Goal: Task Accomplishment & Management: Complete application form

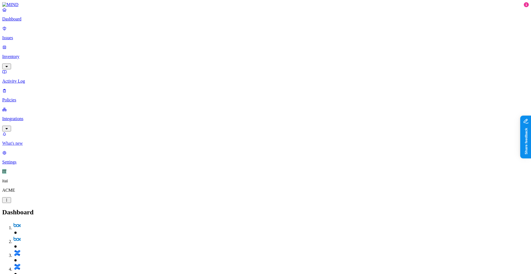
click at [50, 146] on p "What's new" at bounding box center [265, 143] width 527 height 5
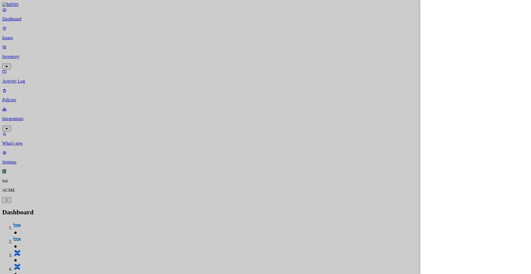
click at [42, 219] on div at bounding box center [265, 137] width 531 height 274
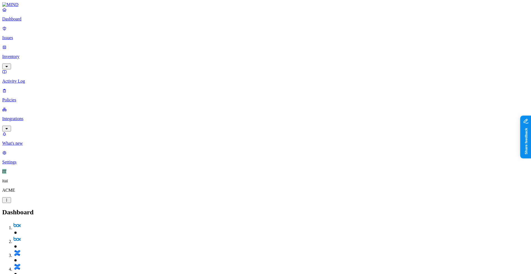
click at [33, 107] on link "Integrations" at bounding box center [265, 119] width 527 height 24
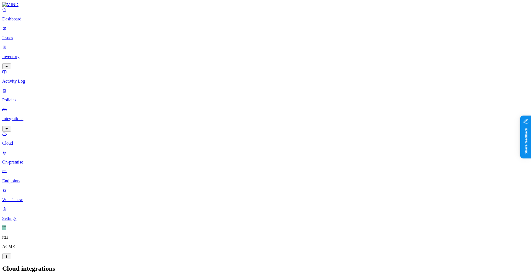
click at [33, 169] on link "Endpoints" at bounding box center [265, 176] width 527 height 14
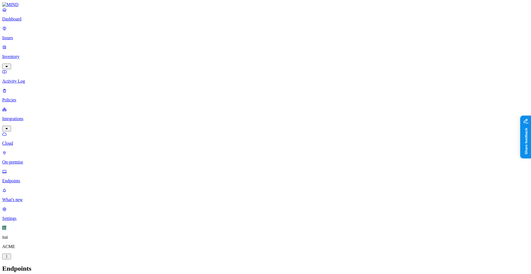
click at [23, 141] on p "Cloud" at bounding box center [265, 143] width 527 height 5
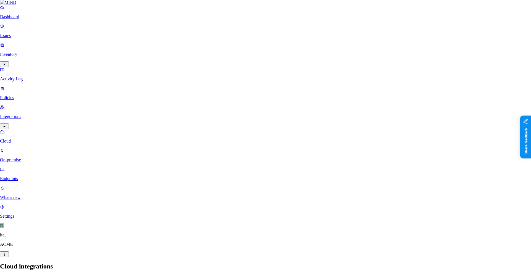
scroll to position [80, 0]
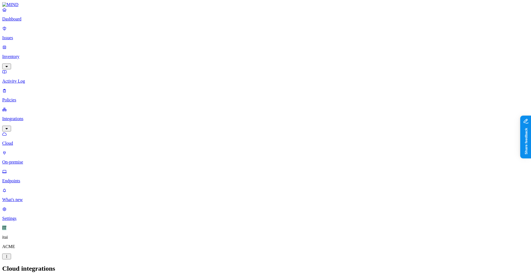
click at [43, 7] on link at bounding box center [265, 4] width 527 height 5
click at [43, 22] on p "Dashboard" at bounding box center [265, 19] width 527 height 5
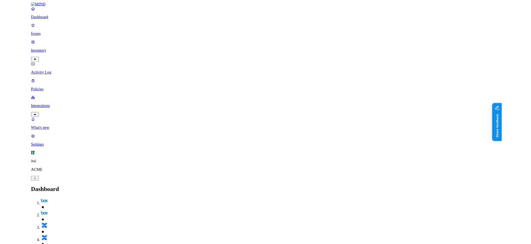
scroll to position [31, 0]
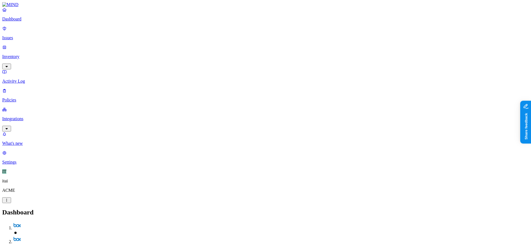
click at [45, 116] on p "Integrations" at bounding box center [265, 118] width 527 height 5
click at [37, 22] on link "Dashboard" at bounding box center [265, 14] width 527 height 14
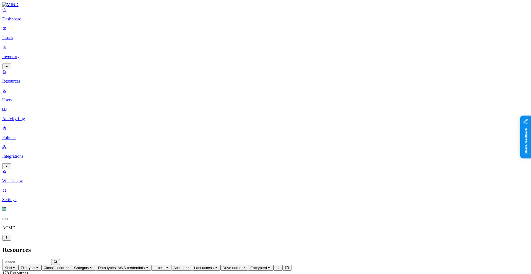
click at [190, 244] on icon "button" at bounding box center [187, 268] width 4 height 4
click at [310, 98] on span "External users" at bounding box center [304, 103] width 15 height 10
click at [308, 118] on span "Public" at bounding box center [302, 120] width 11 height 5
click at [261, 244] on h2 "Resources" at bounding box center [265, 249] width 527 height 7
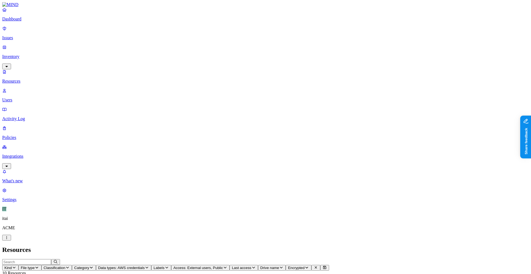
click at [22, 22] on link "Dashboard" at bounding box center [265, 14] width 527 height 14
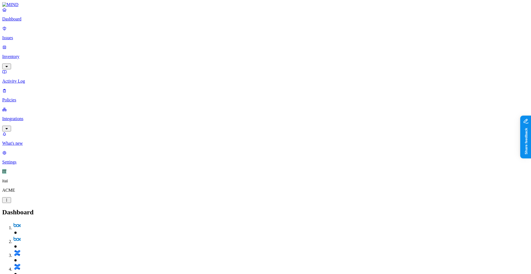
click at [26, 98] on p "Policies" at bounding box center [265, 100] width 527 height 5
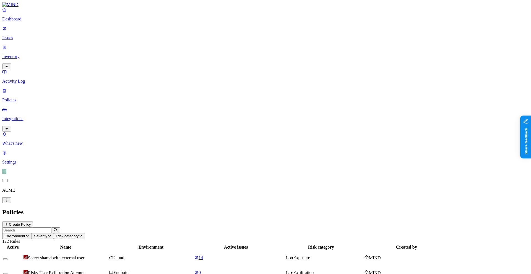
click at [33, 222] on button "Create Policy" at bounding box center [17, 225] width 31 height 6
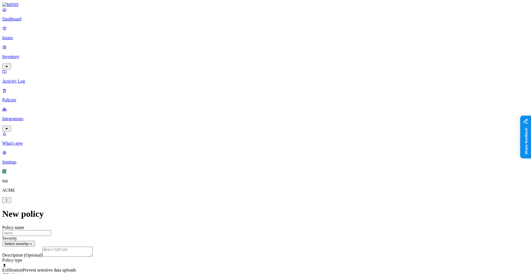
click at [28, 22] on p "Dashboard" at bounding box center [265, 19] width 527 height 5
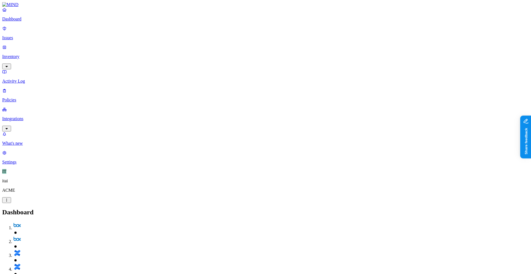
click at [36, 98] on p "Policies" at bounding box center [265, 100] width 527 height 5
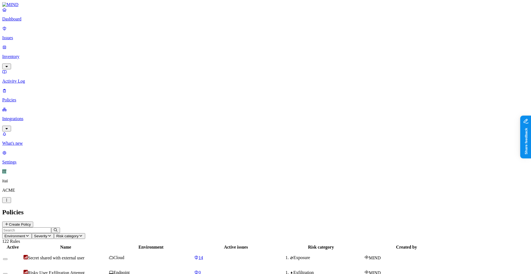
click at [39, 54] on p "Inventory" at bounding box center [265, 56] width 527 height 5
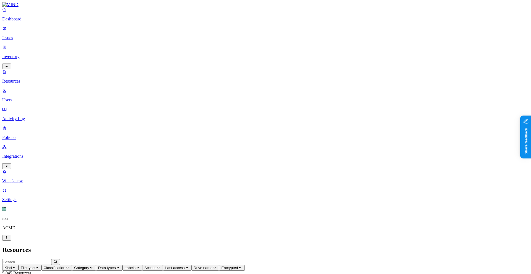
click at [47, 67] on div "Dashboard Issues Inventory Resources Users Activity Log Policies Integrations" at bounding box center [265, 88] width 527 height 162
click at [45, 98] on p "Users" at bounding box center [265, 100] width 527 height 5
click at [93, 244] on span "Department" at bounding box center [82, 268] width 19 height 4
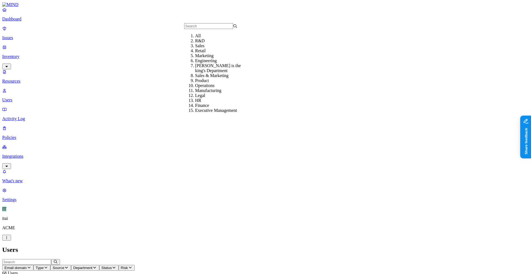
click at [64, 244] on span "Source" at bounding box center [59, 268] width 12 height 4
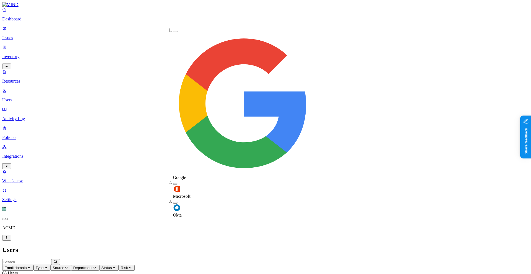
click at [162, 51] on div "Google Microsoft Okta" at bounding box center [162, 37] width 0 height 28
click at [182, 213] on span "Okta" at bounding box center [177, 215] width 9 height 5
click at [168, 244] on div "Users" at bounding box center [265, 249] width 527 height 7
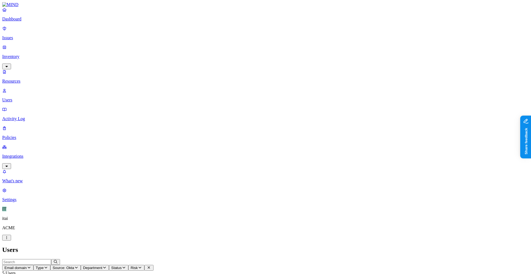
click at [47, 135] on p "Policies" at bounding box center [265, 137] width 527 height 5
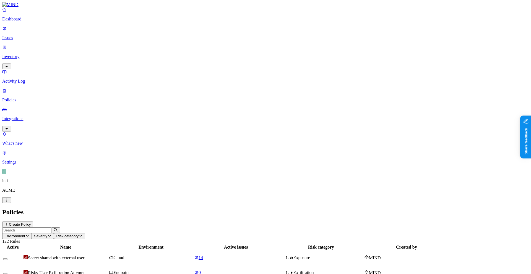
click at [33, 222] on button "Create Policy" at bounding box center [17, 225] width 31 height 6
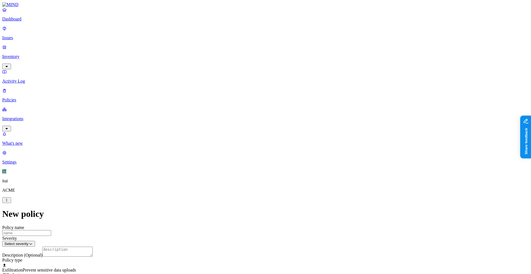
click at [232, 203] on label "File type" at bounding box center [228, 202] width 8 height 10
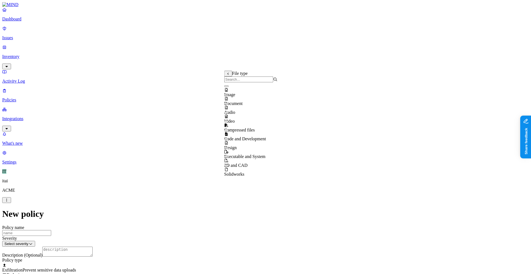
click at [242, 119] on body "Dashboard Issues Inventory Activity Log Policies Integrations What's new 1 Sett…" at bounding box center [265, 275] width 527 height 547
click at [229, 114] on button "button" at bounding box center [226, 113] width 4 height 2
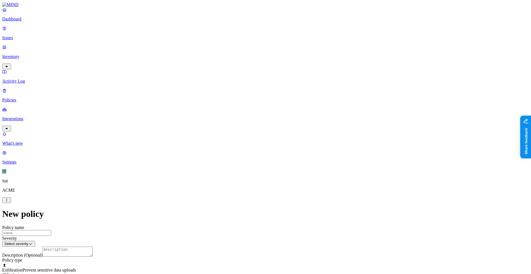
click at [248, 220] on label "Web Domain" at bounding box center [241, 217] width 14 height 10
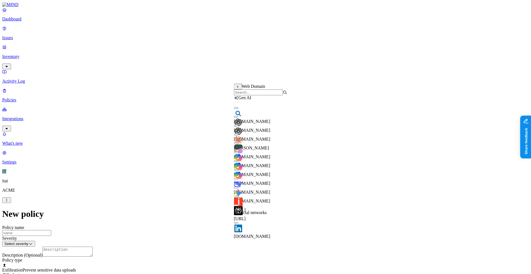
click at [256, 95] on input "search" at bounding box center [258, 93] width 49 height 6
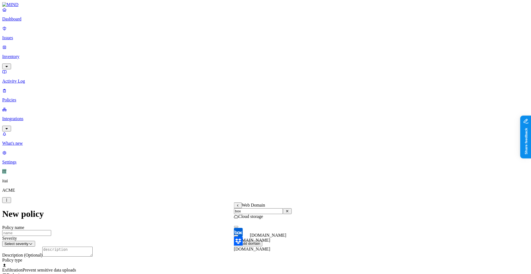
type input "box"
click at [259, 235] on div "[DOMAIN_NAME] [DOMAIN_NAME]" at bounding box center [268, 235] width 37 height 5
click at [237, 232] on div "[DOMAIN_NAME]" at bounding box center [263, 233] width 58 height 20
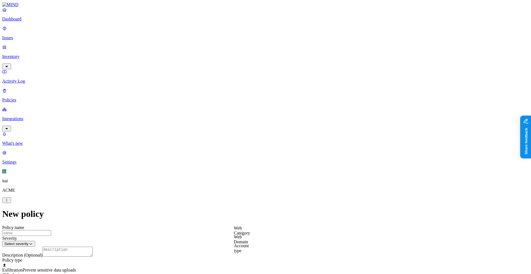
click at [246, 243] on label "Web Domain" at bounding box center [241, 240] width 14 height 10
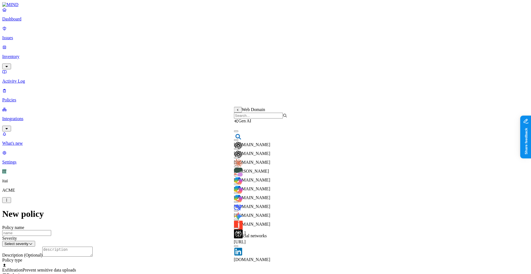
click at [263, 119] on input "search" at bounding box center [258, 116] width 49 height 6
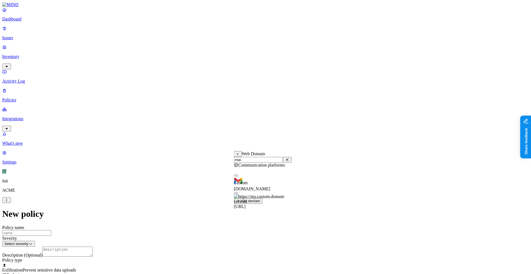
type input "mai"
click at [282, 184] on div "[DOMAIN_NAME]" at bounding box center [263, 182] width 58 height 20
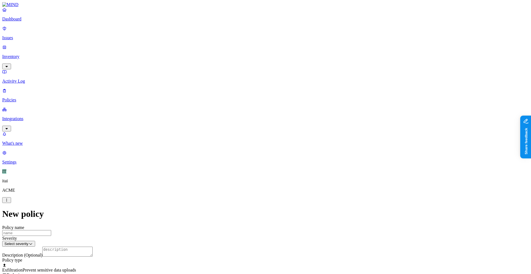
click at [245, 209] on label "Flagged user" at bounding box center [237, 206] width 14 height 10
click at [243, 221] on label "True" at bounding box center [236, 219] width 13 height 5
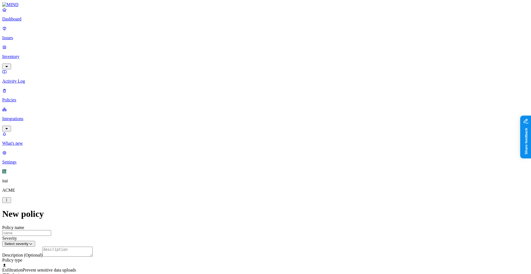
click at [289, 120] on label "AND" at bounding box center [284, 118] width 10 height 5
click at [294, 140] on label "Account type" at bounding box center [286, 135] width 15 height 10
click at [300, 117] on label "Unmanaged" at bounding box center [289, 115] width 21 height 5
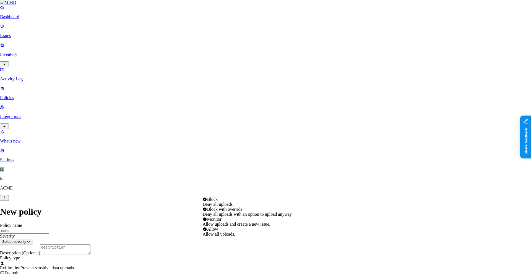
select select "2"
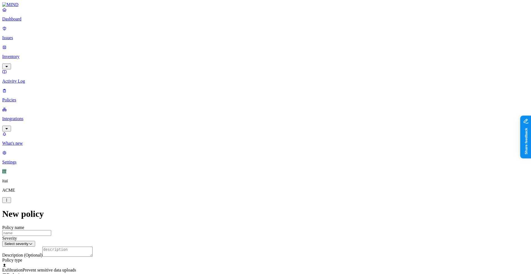
scroll to position [252, 0]
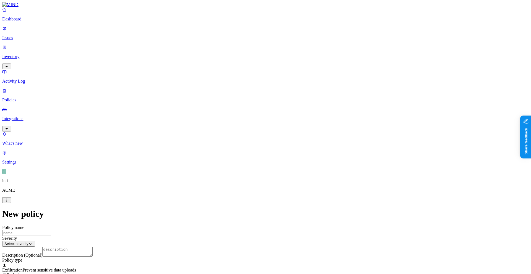
click at [49, 80] on nav "Dashboard Issues Inventory Activity Log Policies Integrations What's new 1 Sett…" at bounding box center [265, 86] width 527 height 158
click at [48, 107] on link "Integrations" at bounding box center [265, 119] width 527 height 24
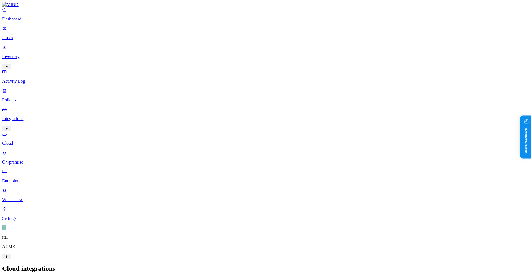
click at [46, 179] on p "Endpoints" at bounding box center [265, 181] width 527 height 5
click at [40, 88] on link "Policies" at bounding box center [265, 95] width 527 height 14
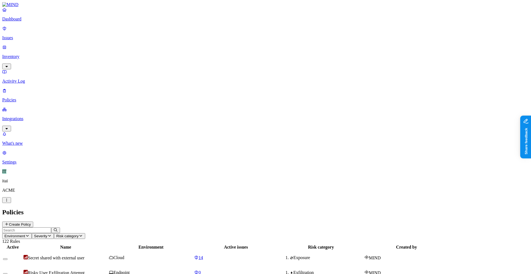
click at [503, 228] on header "Environment Severity Risk category 122 Rules" at bounding box center [265, 236] width 527 height 17
click at [33, 222] on button "Create Policy" at bounding box center [17, 225] width 31 height 6
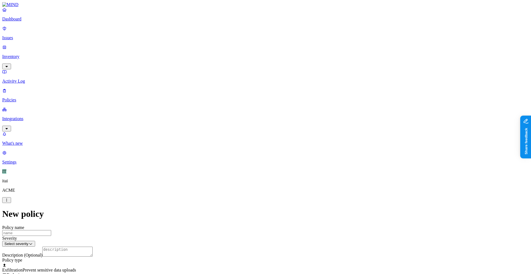
click at [249, 244] on label "Web Category" at bounding box center [242, 244] width 16 height 10
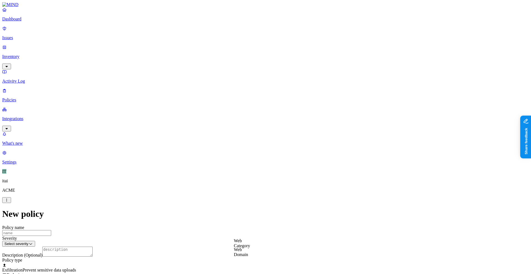
click at [244, 244] on label "Web Domain" at bounding box center [241, 253] width 14 height 10
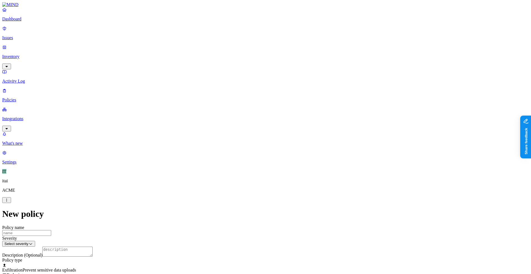
click at [232, 212] on label "File type" at bounding box center [228, 213] width 8 height 10
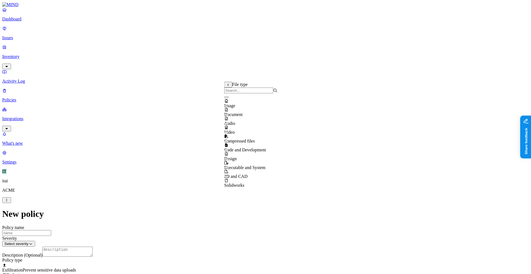
click at [245, 128] on div "Video" at bounding box center [250, 127] width 53 height 15
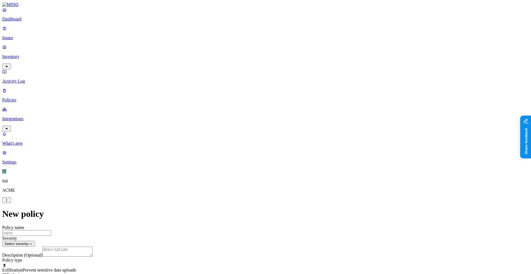
click at [236, 240] on label "Public access" at bounding box center [229, 237] width 11 height 10
click at [229, 217] on icon at bounding box center [229, 217] width 4 height 3
click at [239, 228] on label "External access" at bounding box center [231, 228] width 15 height 10
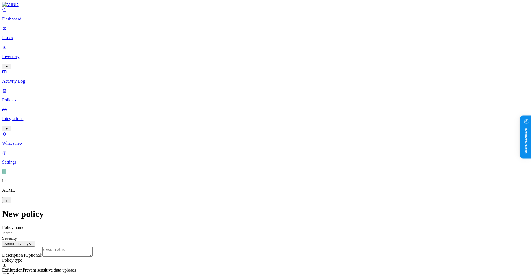
scroll to position [131, 0]
click at [45, 38] on link "Issues" at bounding box center [265, 33] width 527 height 14
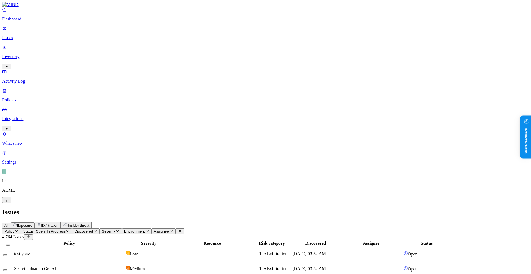
click at [46, 107] on link "Integrations" at bounding box center [265, 119] width 527 height 24
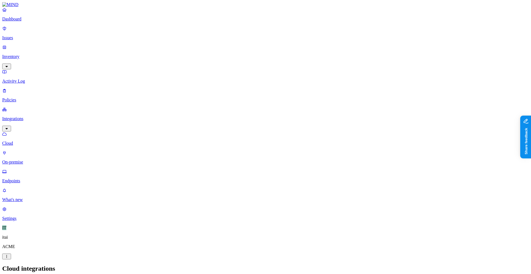
click at [45, 88] on link "Policies" at bounding box center [265, 95] width 527 height 14
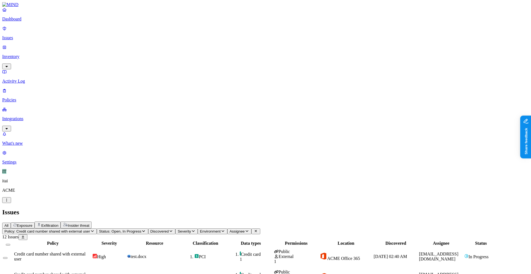
click at [273, 244] on td "Credit card 1" at bounding box center [251, 257] width 45 height 20
drag, startPoint x: 430, startPoint y: 268, endPoint x: 429, endPoint y: 219, distance: 49.3
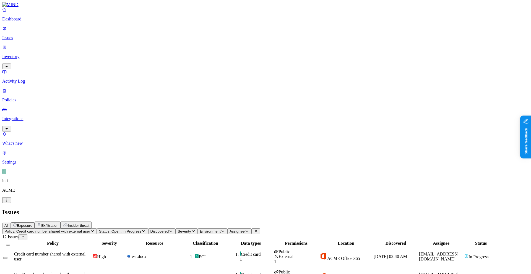
click at [29, 37] on link "Issues" at bounding box center [265, 33] width 527 height 14
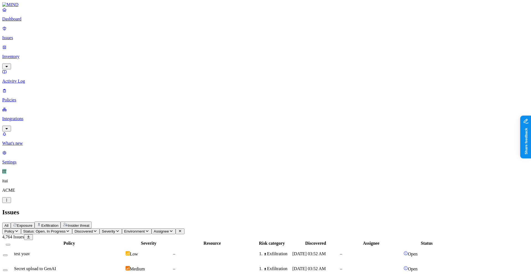
click at [61, 222] on button "Exfiltration" at bounding box center [48, 225] width 26 height 7
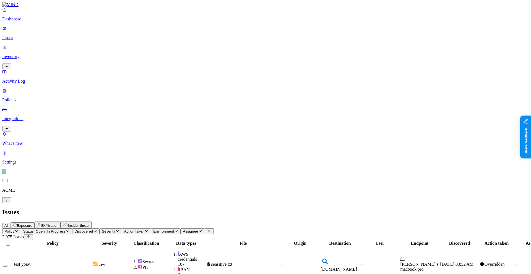
click at [92, 244] on td "test yoav" at bounding box center [53, 264] width 78 height 35
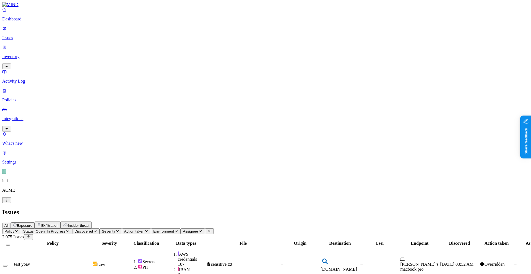
click at [92, 222] on button "Insider threat" at bounding box center [76, 225] width 31 height 7
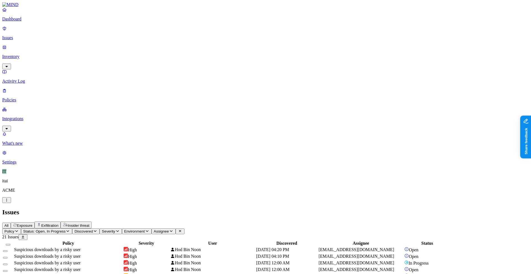
click at [35, 223] on button "Exposure" at bounding box center [23, 226] width 24 height 6
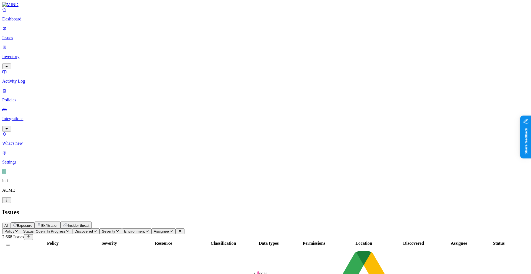
click at [34, 21] on link "Dashboard" at bounding box center [265, 14] width 527 height 14
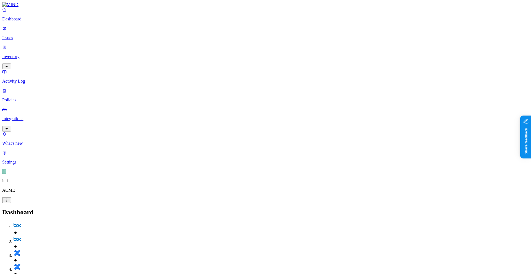
click at [38, 98] on p "Policies" at bounding box center [265, 100] width 527 height 5
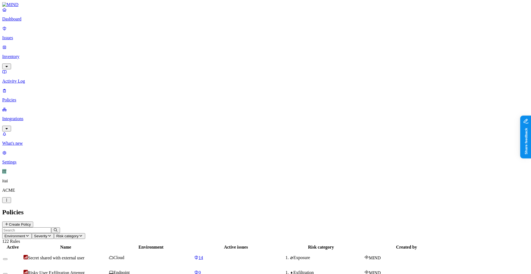
click at [33, 222] on button "Create Policy" at bounding box center [17, 225] width 31 height 6
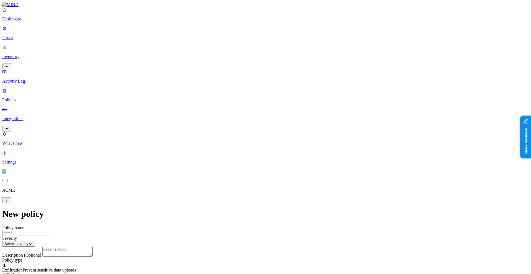
click at [250, 228] on label "Web Category" at bounding box center [242, 225] width 16 height 10
click at [247, 170] on span "Gen AI" at bounding box center [240, 170] width 13 height 5
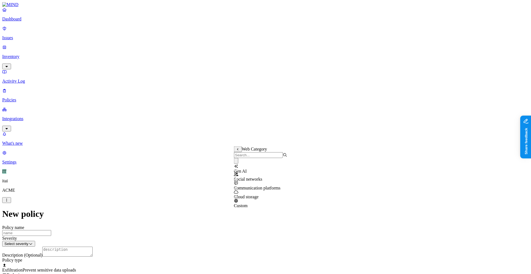
click at [277, 233] on label "AND" at bounding box center [272, 231] width 10 height 5
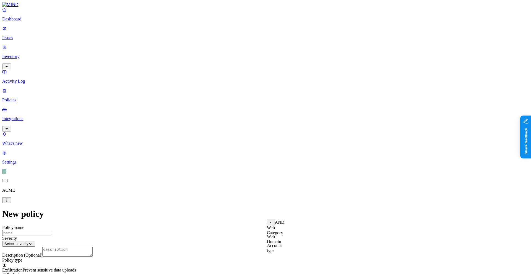
click at [282, 244] on label "Account type" at bounding box center [274, 248] width 15 height 10
click at [288, 230] on label "Unmanaged" at bounding box center [277, 228] width 21 height 5
click at [41, 31] on link "Issues" at bounding box center [265, 33] width 527 height 14
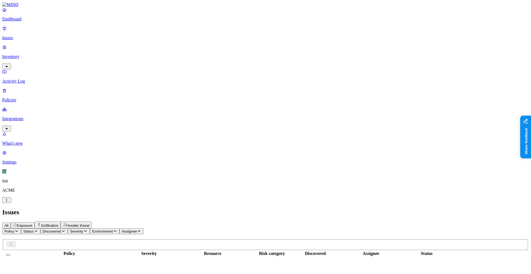
click at [38, 22] on p "Dashboard" at bounding box center [265, 19] width 527 height 5
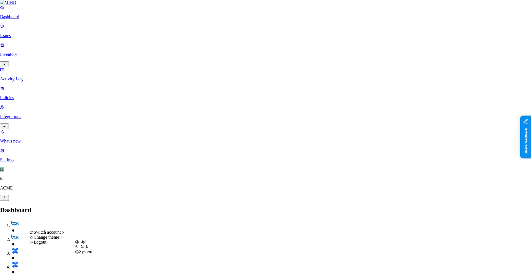
click at [92, 244] on div "Light" at bounding box center [83, 242] width 17 height 5
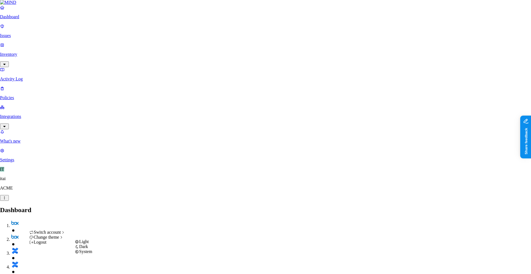
click at [91, 244] on span "System" at bounding box center [85, 252] width 13 height 5
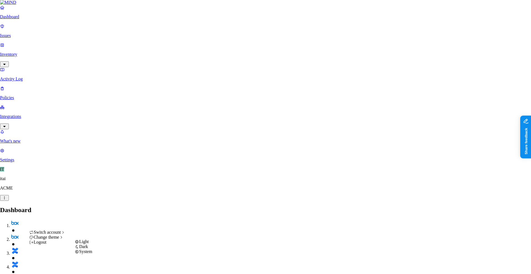
click at [88, 244] on span "Dark" at bounding box center [83, 247] width 9 height 5
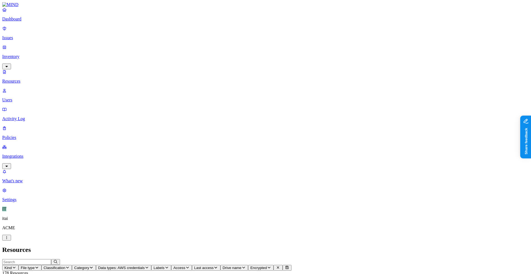
click at [185, 244] on span "Access" at bounding box center [179, 268] width 12 height 4
click at [308, 118] on span "Public" at bounding box center [302, 120] width 11 height 5
click at [42, 28] on div "Dashboard Issues Inventory Resources Users Activity Log Policies Integrations" at bounding box center [265, 88] width 527 height 162
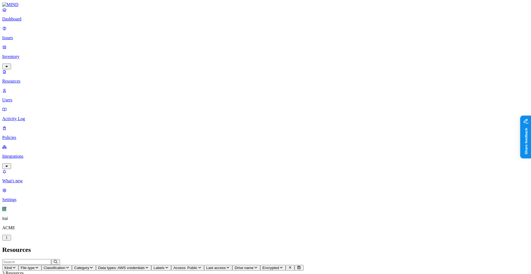
click at [43, 22] on link "Dashboard" at bounding box center [265, 14] width 527 height 14
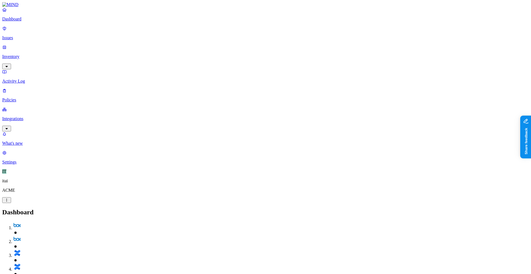
click at [37, 98] on p "Policies" at bounding box center [265, 100] width 527 height 5
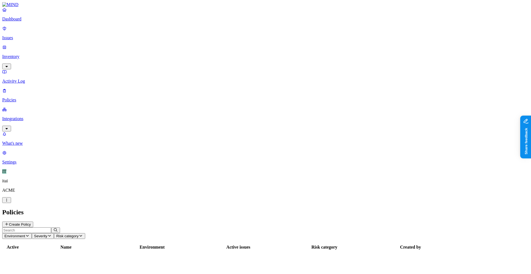
click at [37, 116] on p "Integrations" at bounding box center [265, 118] width 527 height 5
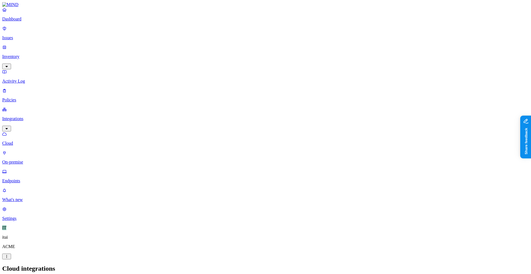
drag, startPoint x: 22, startPoint y: 45, endPoint x: 25, endPoint y: 70, distance: 25.0
click at [22, 54] on p "Inventory" at bounding box center [265, 56] width 527 height 5
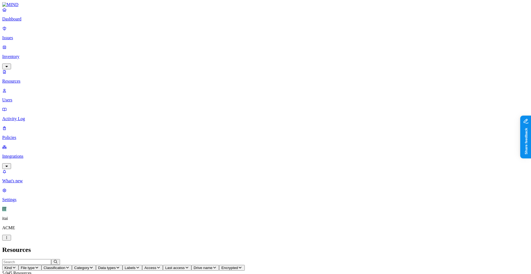
click at [26, 98] on p "Users" at bounding box center [265, 100] width 527 height 5
click at [93, 244] on span "Department" at bounding box center [82, 268] width 19 height 4
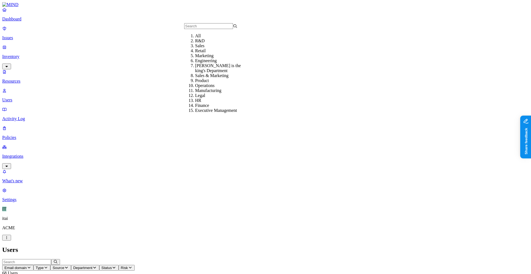
click at [69, 244] on icon "button" at bounding box center [66, 268] width 4 height 4
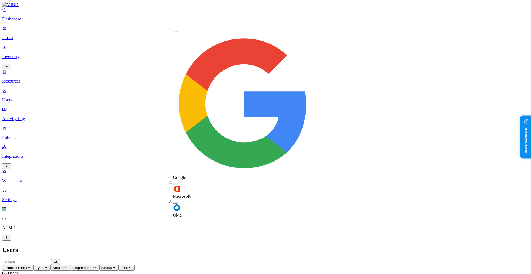
click at [173, 199] on div "Okta" at bounding box center [173, 208] width 0 height 19
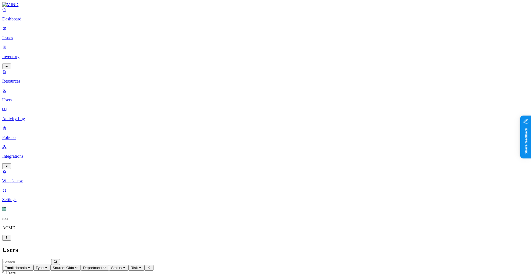
click at [45, 126] on link "Policies" at bounding box center [265, 133] width 527 height 14
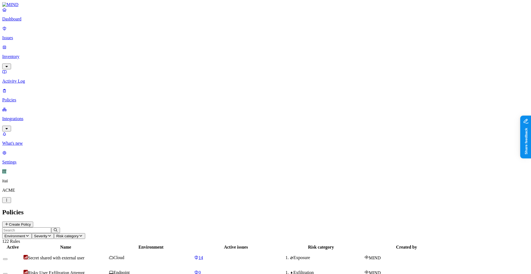
click at [33, 222] on button "Create Policy" at bounding box center [17, 225] width 31 height 6
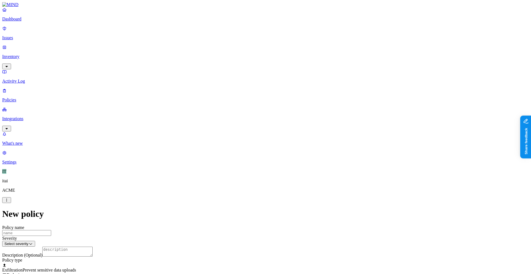
scroll to position [0, 0]
click at [269, 244] on div "Exfiltration Prevent sensitive data uploads Endpoint" at bounding box center [265, 270] width 527 height 15
drag, startPoint x: 241, startPoint y: 176, endPoint x: 237, endPoint y: 169, distance: 7.7
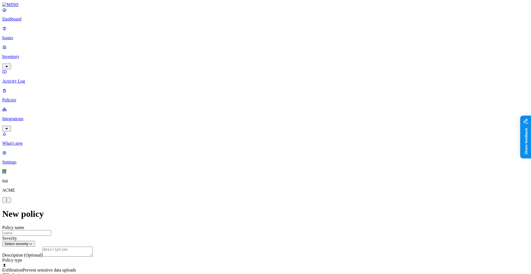
click at [232, 181] on label "File type" at bounding box center [228, 179] width 8 height 10
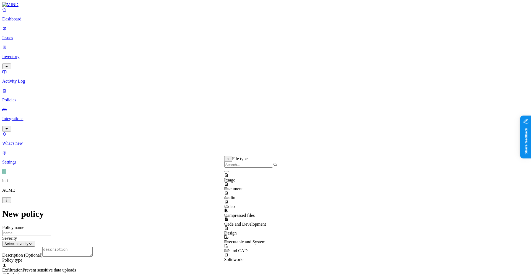
click at [253, 206] on div "Video" at bounding box center [250, 201] width 53 height 15
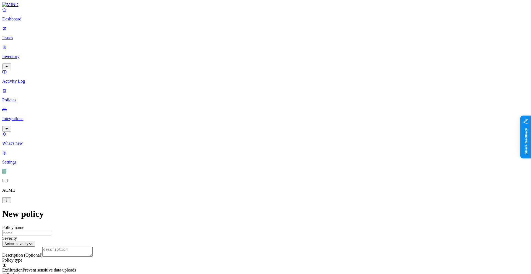
click at [248, 195] on label "Web Domain" at bounding box center [241, 193] width 14 height 10
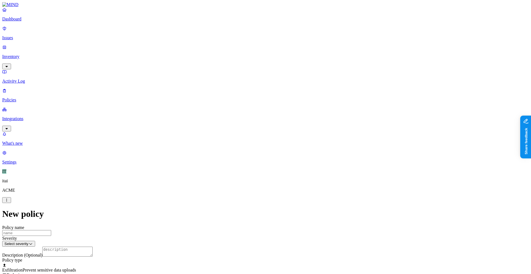
click at [248, 221] on label "Web Domain" at bounding box center [241, 217] width 14 height 10
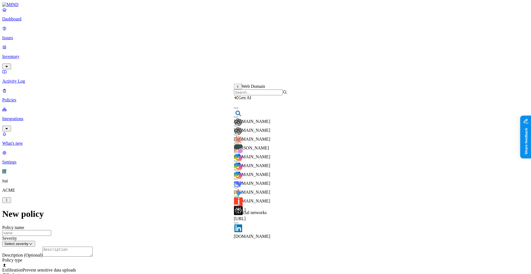
click at [262, 135] on div "[DOMAIN_NAME]" at bounding box center [260, 134] width 53 height 15
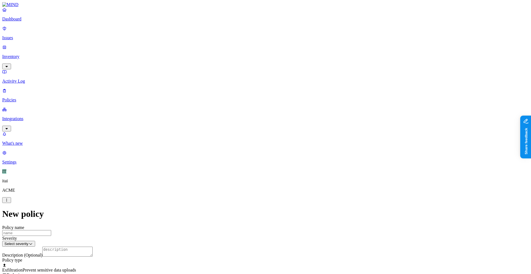
click at [245, 232] on label "Flagged user" at bounding box center [237, 231] width 14 height 10
click at [243, 237] on label "True" at bounding box center [236, 234] width 13 height 5
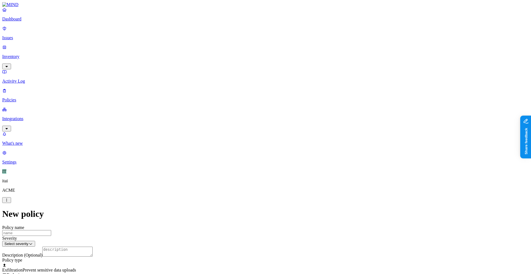
scroll to position [52, 0]
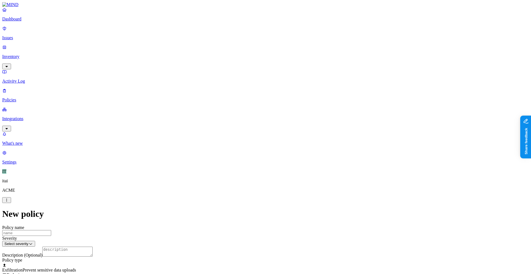
click at [244, 198] on label "Classification" at bounding box center [236, 196] width 24 height 5
click at [254, 244] on div "Secret" at bounding box center [250, 248] width 53 height 15
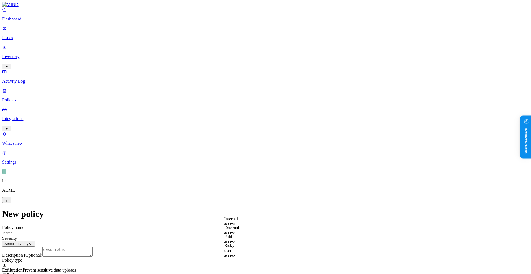
click at [236, 244] on label "Risky user access" at bounding box center [229, 250] width 11 height 15
click at [237, 227] on label "True" at bounding box center [230, 225] width 13 height 5
click at [275, 230] on label "AND" at bounding box center [274, 228] width 10 height 5
click at [280, 244] on label "Public access" at bounding box center [274, 245] width 11 height 10
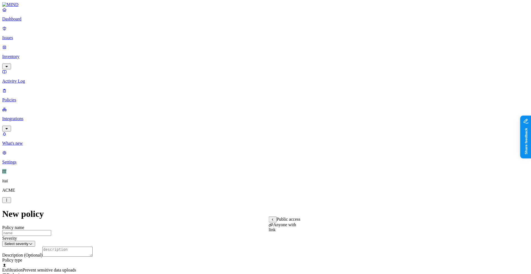
click at [284, 232] on label "Anyone with link" at bounding box center [282, 228] width 27 height 10
click at [244, 244] on label "Specific application" at bounding box center [234, 263] width 20 height 10
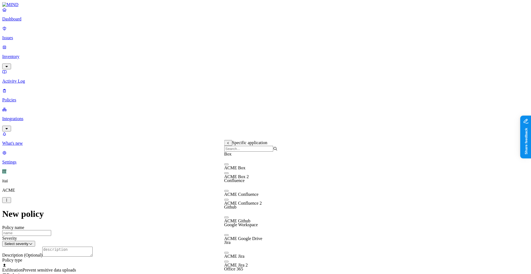
click at [232, 244] on body "Dashboard Issues Inventory Activity Log Policies Integrations What's new 1 Sett…" at bounding box center [265, 274] width 527 height 544
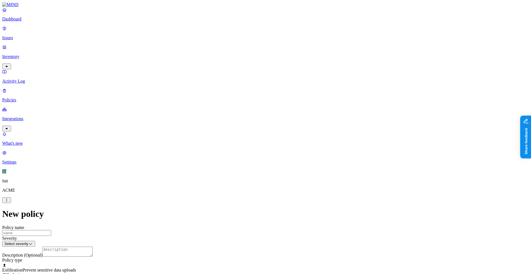
click at [235, 244] on label "Application type" at bounding box center [234, 254] width 21 height 10
click at [30, 79] on p "Activity Log" at bounding box center [265, 81] width 527 height 5
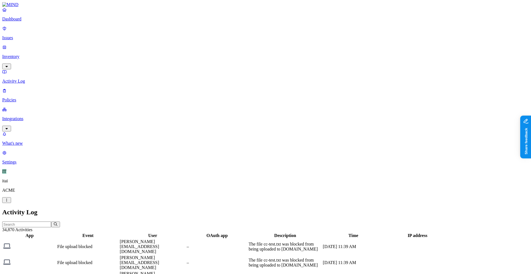
click at [40, 29] on div "Dashboard Issues Inventory Activity Log Policies Integrations" at bounding box center [265, 69] width 527 height 124
click at [40, 22] on p "Dashboard" at bounding box center [265, 19] width 527 height 5
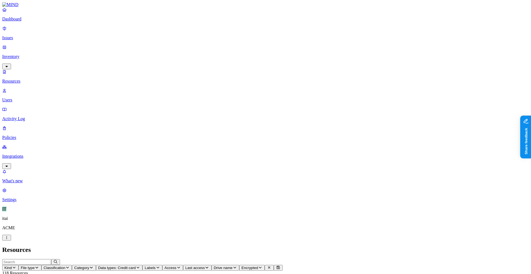
click at [37, 30] on link "Issues" at bounding box center [265, 33] width 527 height 14
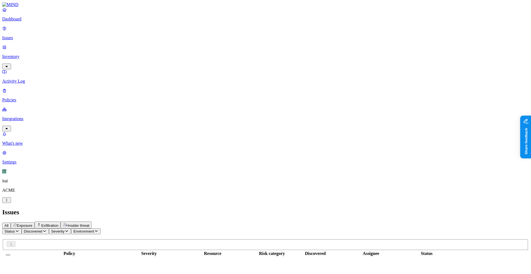
click at [43, 22] on link "Dashboard" at bounding box center [265, 14] width 527 height 14
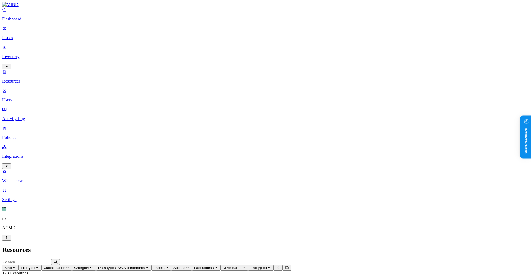
click at [220, 244] on button "Last access" at bounding box center [206, 268] width 28 height 6
click at [192, 244] on button "Access" at bounding box center [181, 268] width 21 height 6
click at [297, 108] on div "Public" at bounding box center [297, 115] width 0 height 15
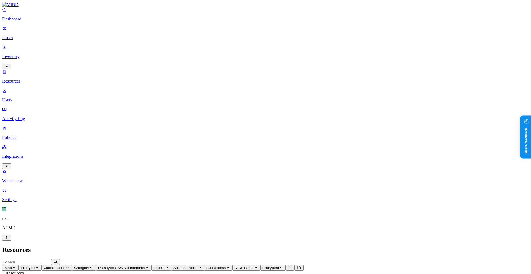
click at [23, 22] on p "Dashboard" at bounding box center [265, 19] width 527 height 5
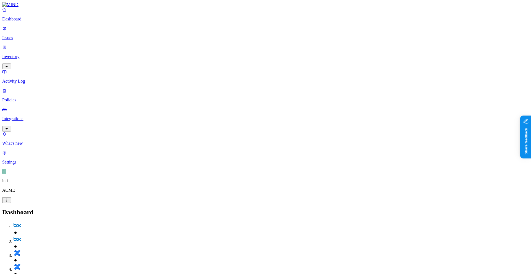
click at [41, 88] on link "Policies" at bounding box center [265, 95] width 527 height 14
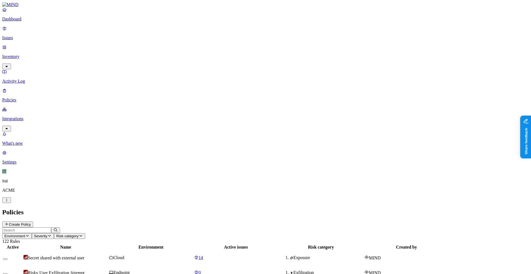
click at [26, 35] on p "Issues" at bounding box center [265, 37] width 527 height 5
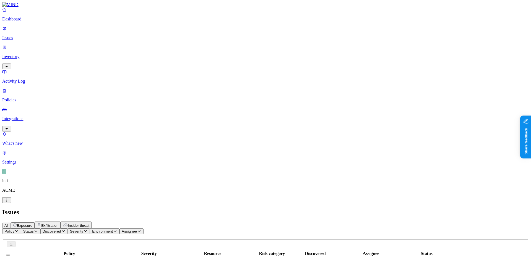
click at [24, 79] on p "Activity Log" at bounding box center [265, 81] width 527 height 5
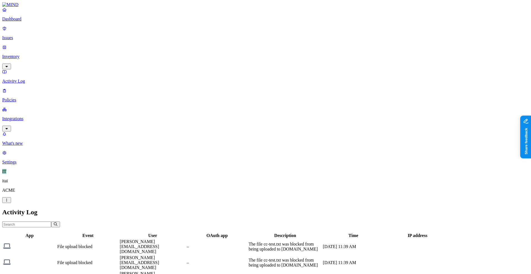
click at [25, 54] on p "Inventory" at bounding box center [265, 56] width 527 height 5
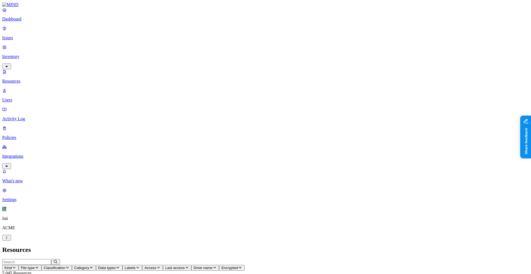
click at [25, 88] on link "Users" at bounding box center [265, 95] width 527 height 14
click at [64, 244] on span "Source" at bounding box center [59, 268] width 12 height 4
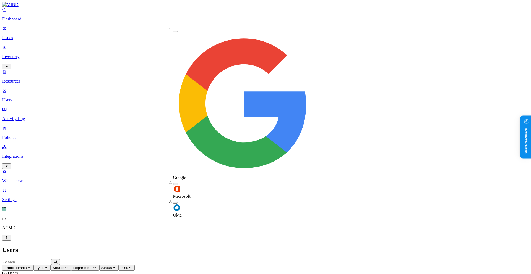
click at [182, 213] on span "Okta" at bounding box center [177, 215] width 9 height 5
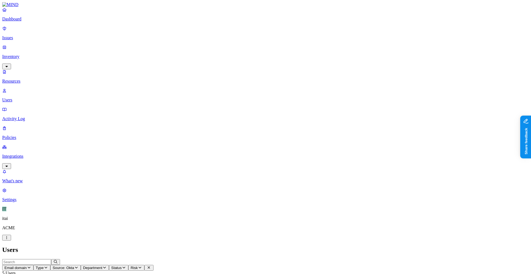
click at [46, 135] on p "Policies" at bounding box center [265, 137] width 527 height 5
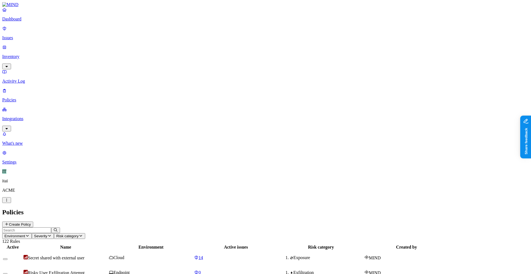
click at [33, 222] on button "Create Policy" at bounding box center [17, 225] width 31 height 6
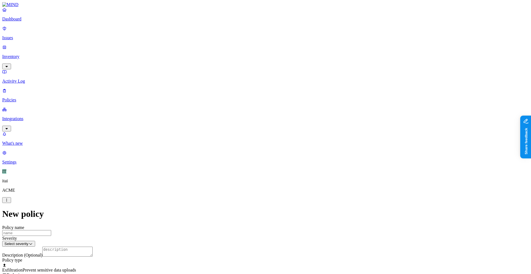
click at [226, 244] on div "Exfiltration Prevent sensitive data uploads Endpoint" at bounding box center [265, 270] width 527 height 15
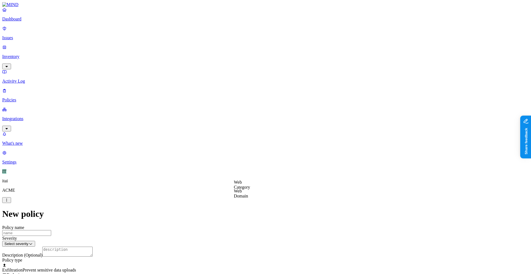
click at [247, 193] on label "Web Domain" at bounding box center [241, 194] width 14 height 10
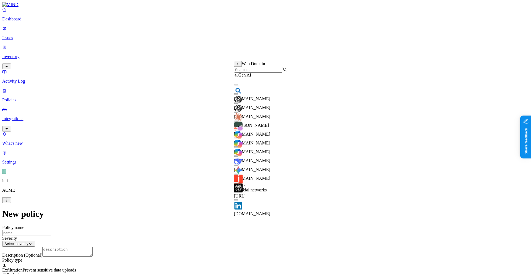
click at [254, 71] on input "search" at bounding box center [258, 70] width 49 height 6
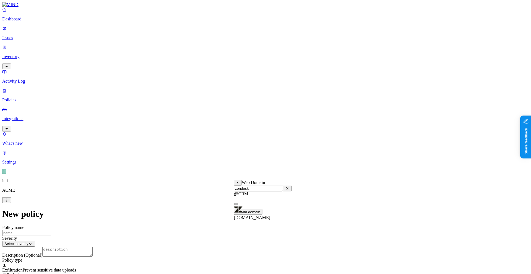
type input "zendesk"
click at [258, 216] on span "[DOMAIN_NAME]" at bounding box center [252, 218] width 37 height 5
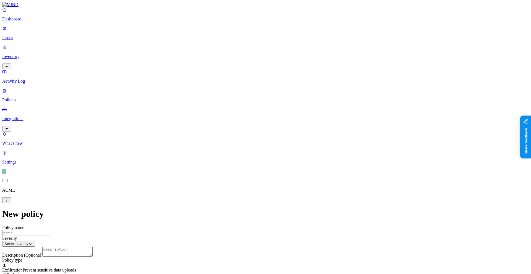
click at [245, 217] on label "Web Domain" at bounding box center [241, 217] width 14 height 10
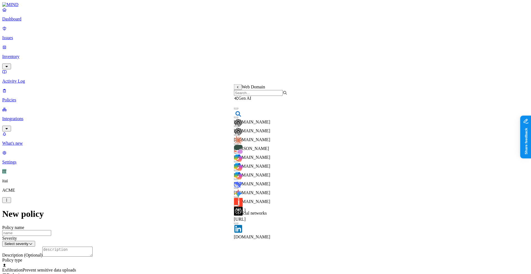
click at [270, 96] on input "search" at bounding box center [258, 93] width 49 height 6
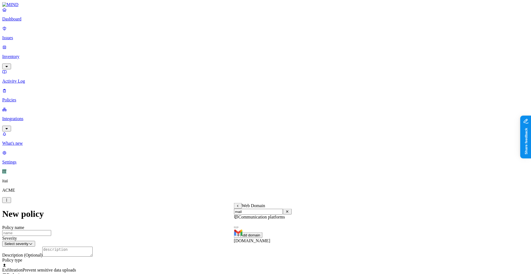
type input "mail"
click at [254, 237] on div "[DOMAIN_NAME]" at bounding box center [263, 234] width 58 height 20
click at [284, 217] on label "AND" at bounding box center [284, 214] width 10 height 5
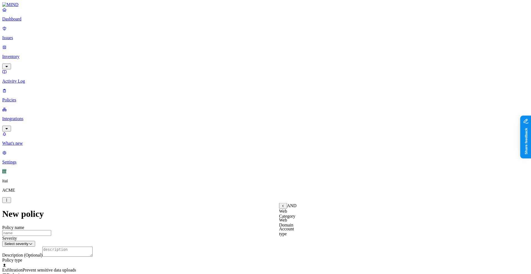
click at [294, 233] on label "Account type" at bounding box center [286, 232] width 15 height 10
click at [297, 214] on label "Unmanaged" at bounding box center [289, 211] width 21 height 5
click at [245, 192] on label "Flagged user" at bounding box center [237, 192] width 14 height 10
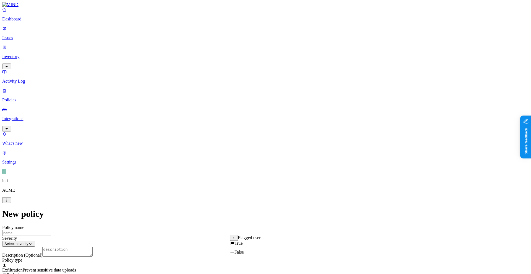
click at [243, 244] on label "True" at bounding box center [236, 243] width 13 height 5
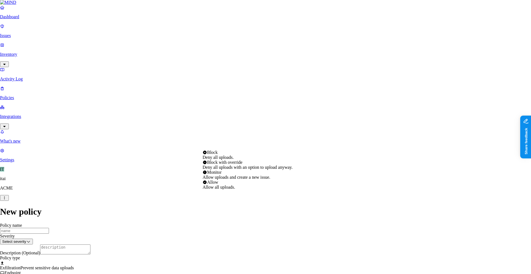
select select "4"
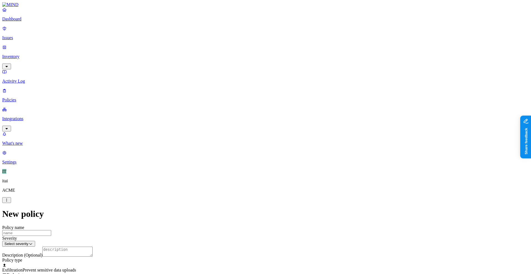
click at [30, 20] on link "Dashboard" at bounding box center [265, 14] width 527 height 14
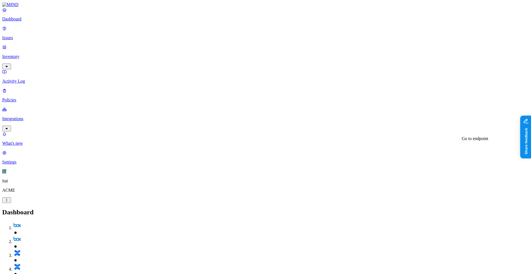
click at [26, 37] on link "Issues" at bounding box center [265, 33] width 527 height 14
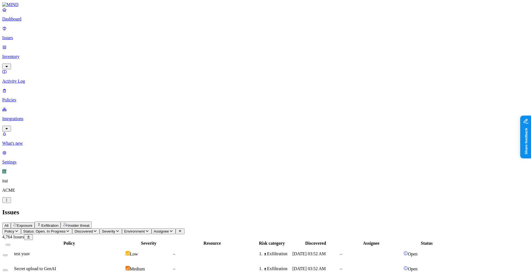
click at [61, 222] on button "Exfiltration" at bounding box center [48, 225] width 26 height 7
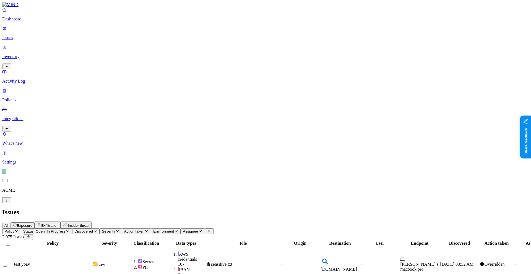
click at [35, 223] on button "Exposure" at bounding box center [23, 226] width 24 height 6
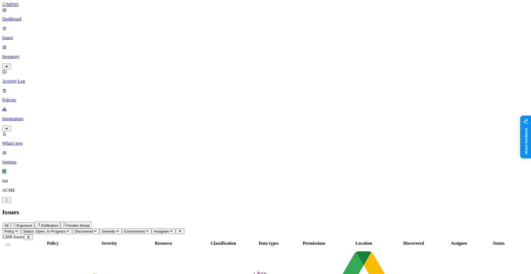
click at [58, 223] on div "Exfiltration" at bounding box center [48, 225] width 22 height 5
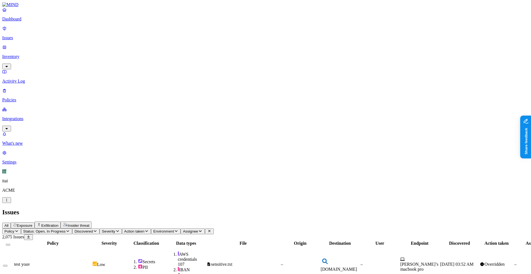
click at [92, 222] on button "Insider threat" at bounding box center [76, 225] width 31 height 7
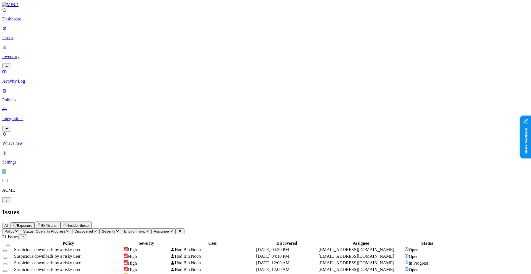
click at [170, 244] on td "High" at bounding box center [146, 263] width 46 height 6
click at [12, 107] on link "Integrations" at bounding box center [265, 119] width 527 height 24
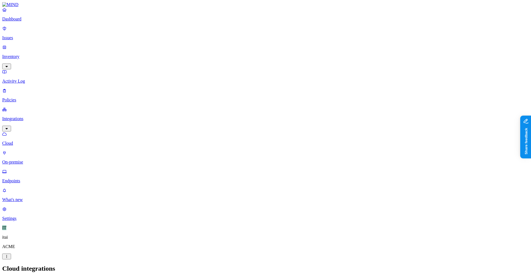
click at [22, 169] on link "Endpoints" at bounding box center [265, 176] width 527 height 14
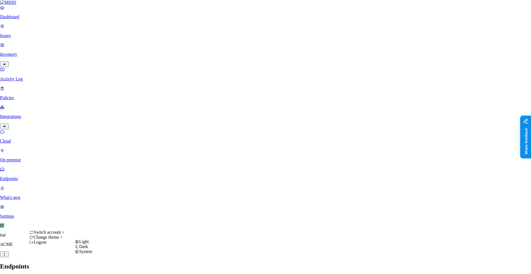
click at [85, 243] on div "Light" at bounding box center [83, 242] width 17 height 5
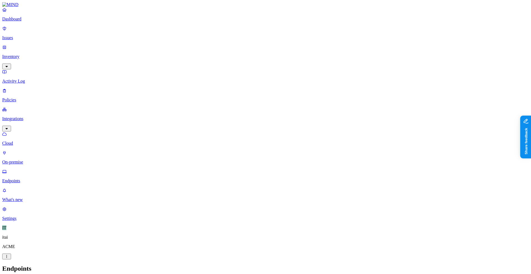
click at [41, 35] on p "Issues" at bounding box center [265, 37] width 527 height 5
click at [42, 22] on p "Dashboard" at bounding box center [265, 19] width 527 height 5
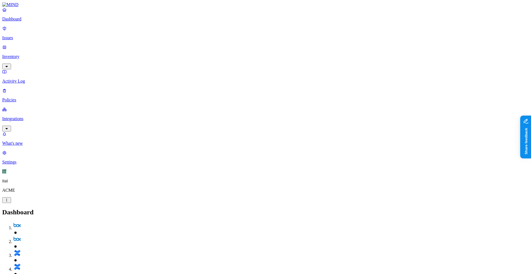
click at [39, 98] on p "Policies" at bounding box center [265, 100] width 527 height 5
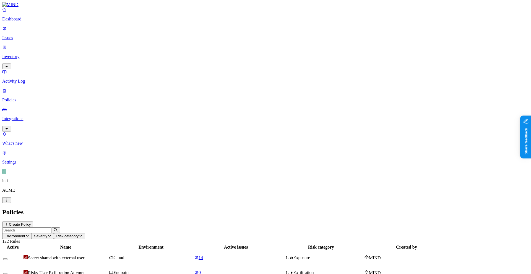
click at [36, 69] on link "Activity Log" at bounding box center [265, 76] width 527 height 14
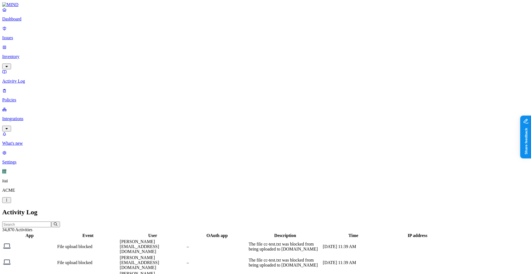
click at [30, 54] on p "Inventory" at bounding box center [265, 56] width 527 height 5
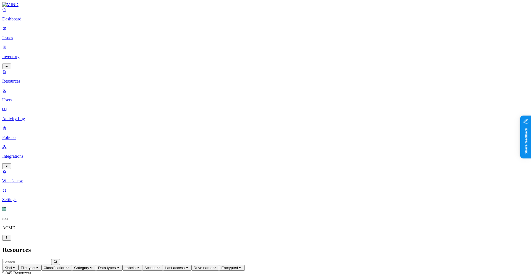
click at [31, 98] on p "Users" at bounding box center [265, 100] width 527 height 5
click at [34, 37] on p "Issues" at bounding box center [265, 37] width 527 height 5
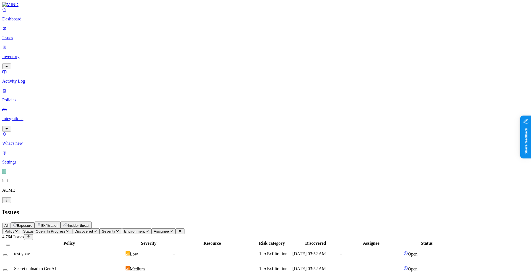
click at [18, 146] on p "What's new" at bounding box center [265, 143] width 527 height 5
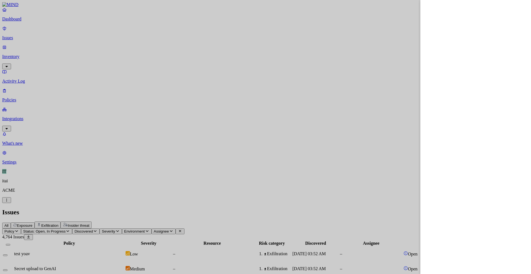
click at [52, 244] on div at bounding box center [265, 137] width 531 height 274
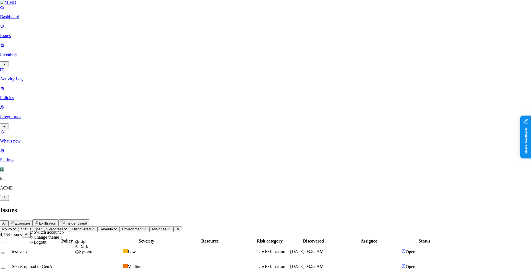
click at [84, 244] on div "System" at bounding box center [83, 252] width 17 height 5
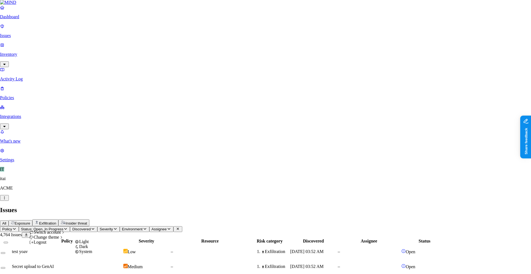
click at [85, 244] on div "Dark" at bounding box center [83, 247] width 17 height 5
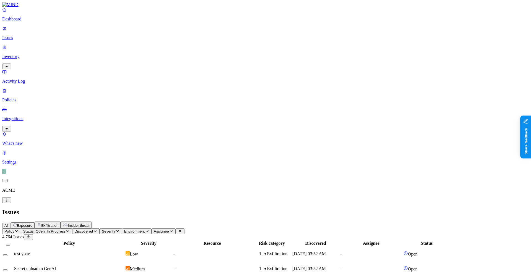
click at [43, 22] on p "Dashboard" at bounding box center [265, 19] width 527 height 5
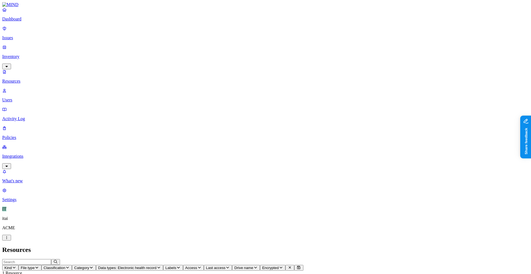
click at [38, 22] on link "Dashboard" at bounding box center [265, 14] width 527 height 14
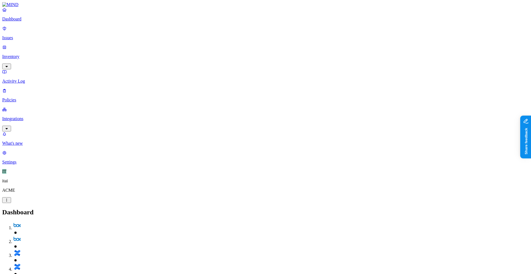
click at [37, 54] on p "Inventory" at bounding box center [265, 56] width 527 height 5
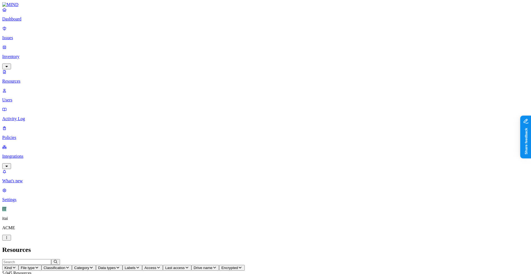
click at [42, 98] on p "Users" at bounding box center [265, 100] width 527 height 5
click at [64, 266] on span "Source" at bounding box center [59, 268] width 12 height 4
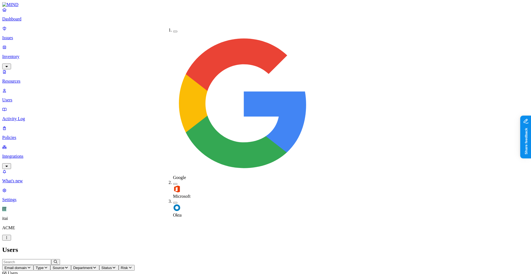
click at [173, 199] on div "Okta" at bounding box center [173, 208] width 0 height 19
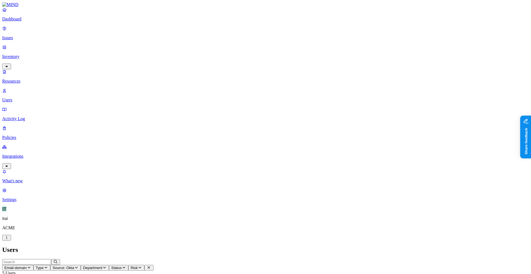
click at [41, 135] on p "Policies" at bounding box center [265, 137] width 527 height 5
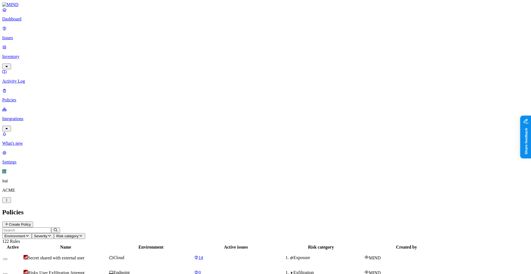
click at [33, 222] on button "Create Policy" at bounding box center [17, 225] width 31 height 6
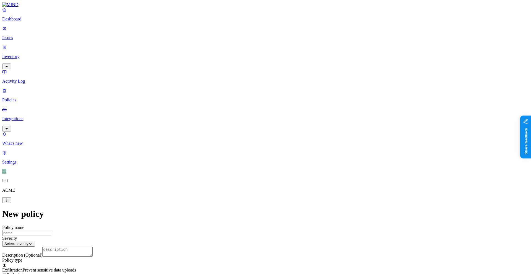
scroll to position [166, 0]
click at [237, 85] on label "Classification" at bounding box center [236, 82] width 24 height 5
click at [250, 132] on div "PHI" at bounding box center [250, 125] width 53 height 15
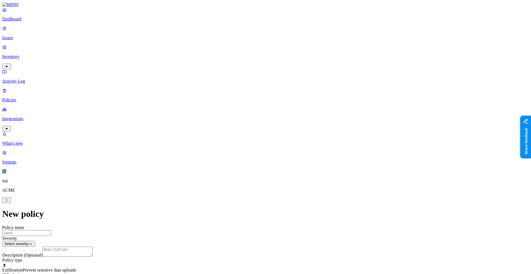
click at [248, 121] on label "Web Domain" at bounding box center [241, 117] width 14 height 10
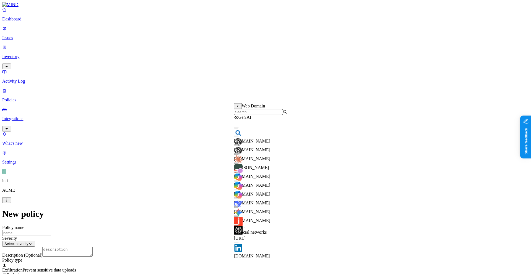
click at [253, 115] on input "search" at bounding box center [258, 112] width 49 height 6
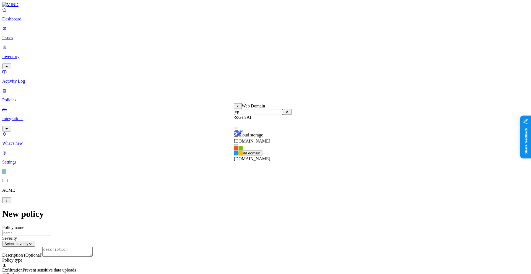
type input "e"
type input "sales"
click at [269, 139] on span "[DOMAIN_NAME]" at bounding box center [252, 141] width 37 height 5
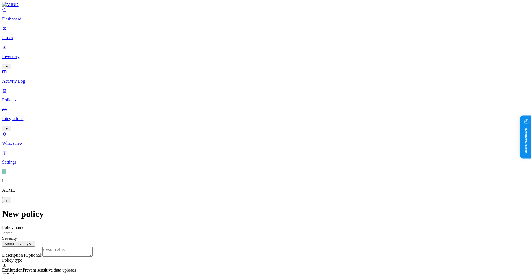
click at [248, 139] on label "Web Domain" at bounding box center [241, 141] width 14 height 10
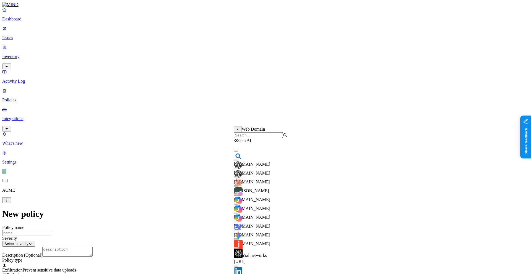
click at [257, 138] on input "search" at bounding box center [258, 136] width 49 height 6
type input ","
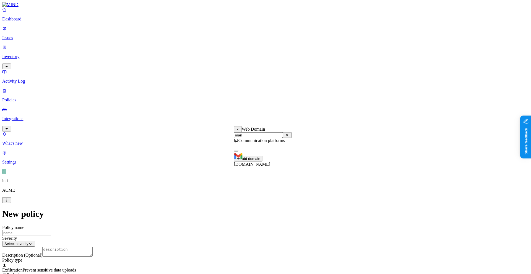
type input "mail"
click at [265, 155] on div "[DOMAIN_NAME]" at bounding box center [263, 157] width 58 height 20
drag, startPoint x: 338, startPoint y: 152, endPoint x: 295, endPoint y: 145, distance: 43.7
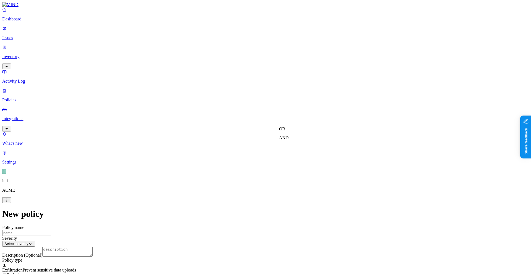
click at [289, 140] on label "AND" at bounding box center [284, 138] width 10 height 5
click at [294, 160] on label "Account type" at bounding box center [286, 155] width 15 height 10
click at [291, 137] on label "Unmanaged" at bounding box center [289, 135] width 21 height 5
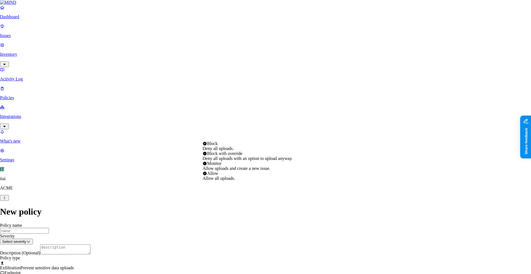
select select "2"
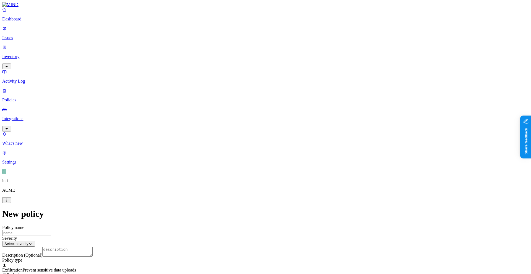
click at [238, 181] on label "Groups" at bounding box center [236, 178] width 13 height 5
drag, startPoint x: 295, startPoint y: 155, endPoint x: 277, endPoint y: 157, distance: 17.5
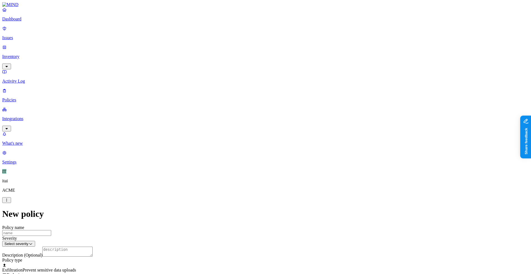
click at [242, 190] on label "Departments" at bounding box center [241, 187] width 23 height 5
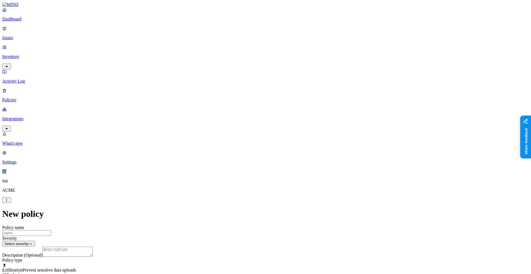
click at [237, 163] on label "Flagged user" at bounding box center [237, 164] width 14 height 10
click at [243, 169] on label "True" at bounding box center [236, 167] width 13 height 5
click at [47, 116] on p "Integrations" at bounding box center [265, 118] width 527 height 5
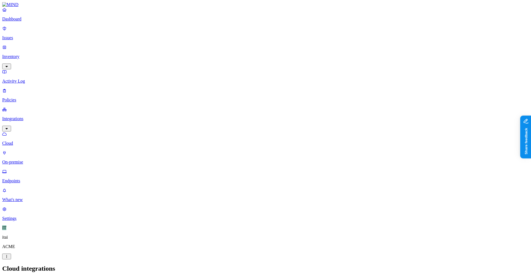
click at [41, 179] on p "Endpoints" at bounding box center [265, 181] width 527 height 5
click at [46, 7] on link at bounding box center [265, 4] width 527 height 5
click at [45, 30] on link "Issues" at bounding box center [265, 33] width 527 height 14
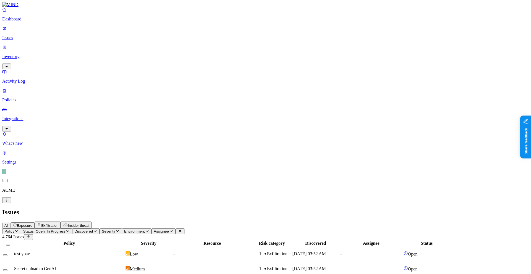
click at [41, 22] on p "Dashboard" at bounding box center [265, 19] width 527 height 5
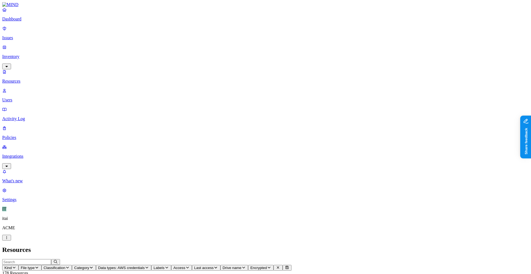
click at [164, 266] on span "Labels" at bounding box center [159, 268] width 11 height 4
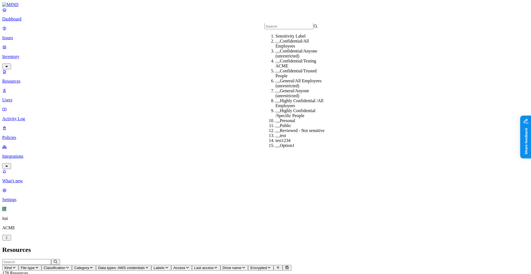
click at [291, 49] on div "Confidential/All Employees" at bounding box center [302, 44] width 53 height 10
click at [231, 266] on span "Access" at bounding box center [225, 268] width 12 height 4
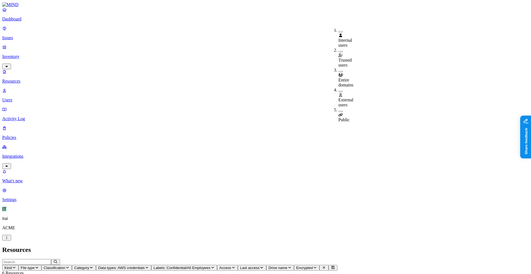
click at [339, 108] on div "Public" at bounding box center [339, 115] width 0 height 15
click at [39, 35] on p "Issues" at bounding box center [265, 37] width 527 height 5
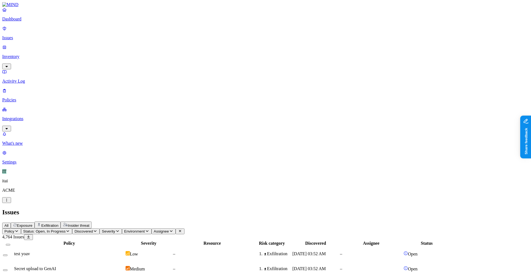
click at [32, 224] on span "Exposure" at bounding box center [24, 226] width 15 height 4
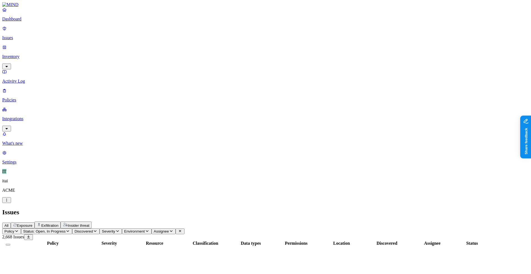
click at [58, 224] on span "Exfiltration" at bounding box center [49, 226] width 17 height 4
drag, startPoint x: 160, startPoint y: 20, endPoint x: 126, endPoint y: 20, distance: 33.8
click at [89, 224] on span "Insider threat" at bounding box center [79, 226] width 22 height 4
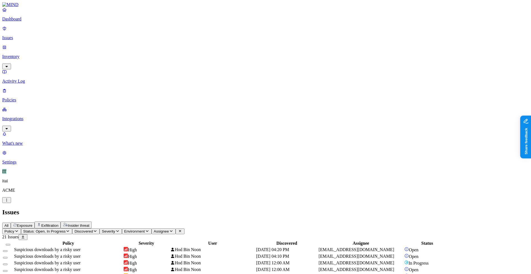
click at [58, 224] on span "Exfiltration" at bounding box center [49, 226] width 17 height 4
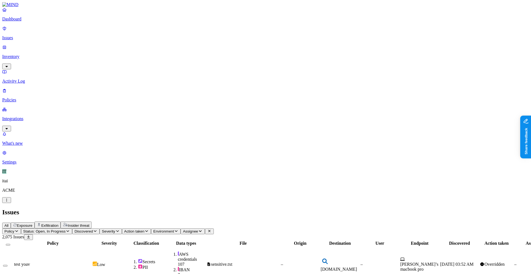
click at [32, 224] on span "Exposure" at bounding box center [24, 226] width 15 height 4
